Goal: Find specific page/section: Find specific page/section

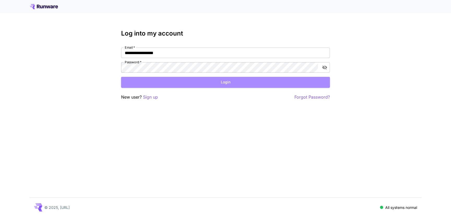
click at [226, 87] on button "Login" at bounding box center [225, 82] width 209 height 11
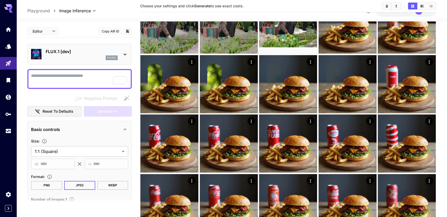
scroll to position [51, 0]
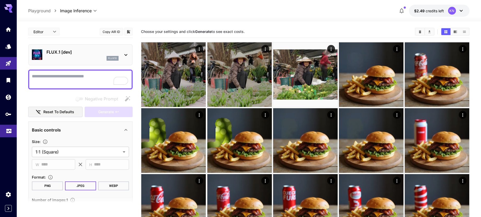
click at [7, 134] on link at bounding box center [8, 131] width 17 height 13
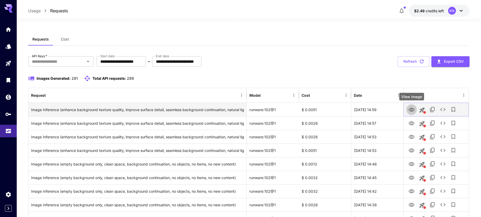
click at [413, 109] on icon "View Image" at bounding box center [411, 110] width 6 height 6
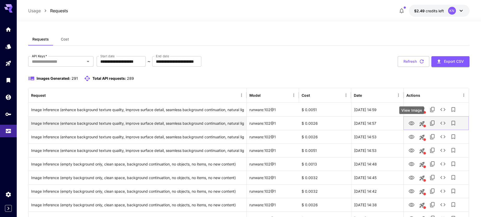
click at [411, 124] on icon "View Image" at bounding box center [412, 123] width 6 height 4
